Goal: Book appointment/travel/reservation

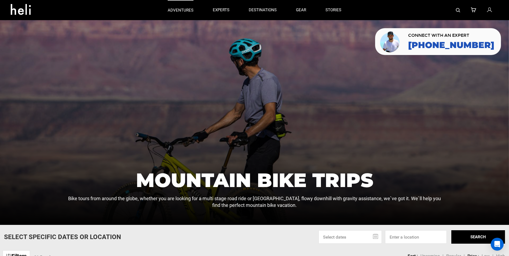
click at [184, 8] on p "adventures" at bounding box center [181, 11] width 26 height 6
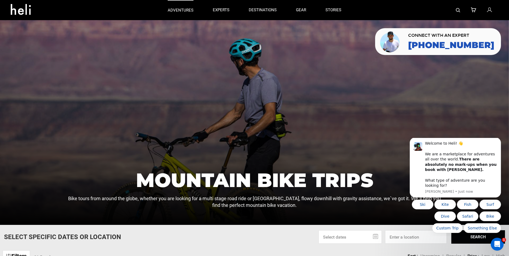
click at [180, 10] on p "adventures" at bounding box center [181, 11] width 26 height 6
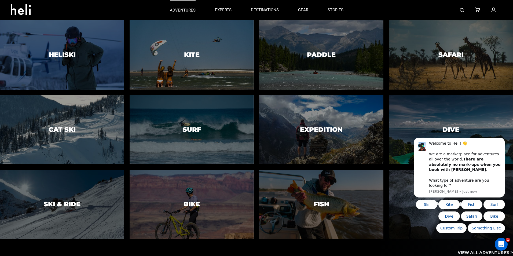
click at [180, 5] on link "adventures" at bounding box center [183, 10] width 26 height 20
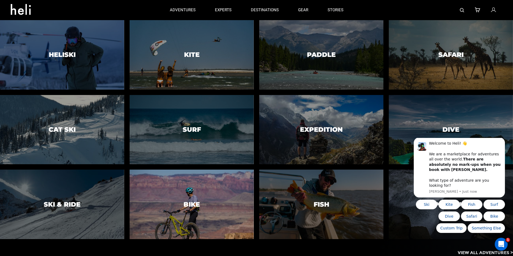
click at [197, 194] on div at bounding box center [191, 204] width 127 height 71
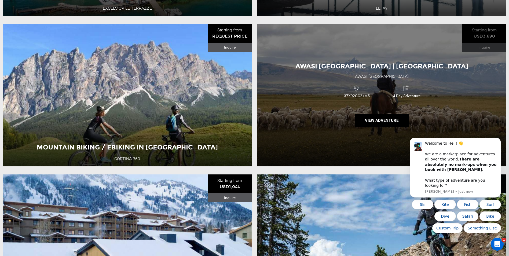
scroll to position [1020, 0]
